Goal: Information Seeking & Learning: Learn about a topic

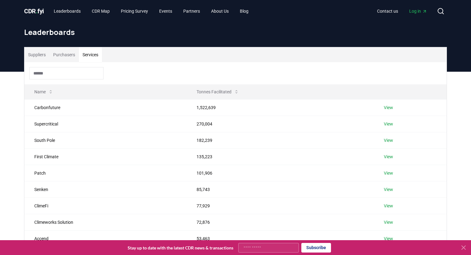
click at [71, 59] on button "Purchasers" at bounding box center [63, 54] width 29 height 15
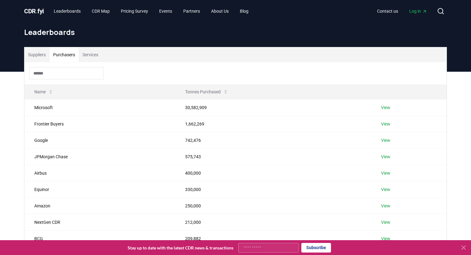
click at [38, 56] on button "Suppliers" at bounding box center [36, 54] width 25 height 15
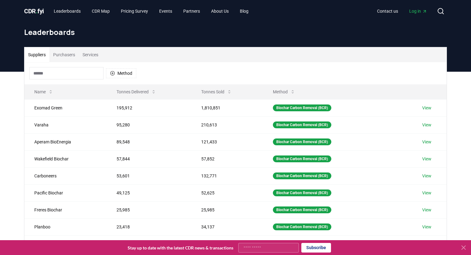
click at [72, 74] on input at bounding box center [66, 73] width 74 height 12
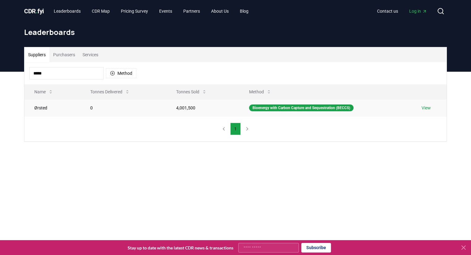
type input "*****"
click at [54, 111] on td "Ørsted" at bounding box center [52, 107] width 56 height 17
click at [425, 108] on link "View" at bounding box center [426, 108] width 9 height 6
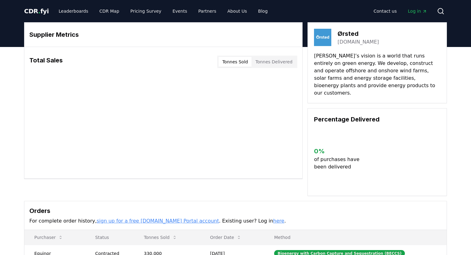
scroll to position [74, 0]
